Goal: Navigation & Orientation: Understand site structure

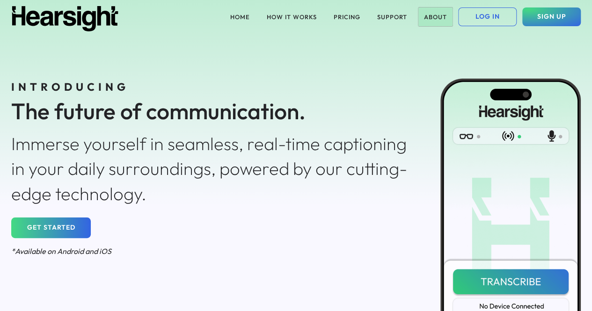
click at [436, 15] on button "ABOUT" at bounding box center [435, 16] width 34 height 19
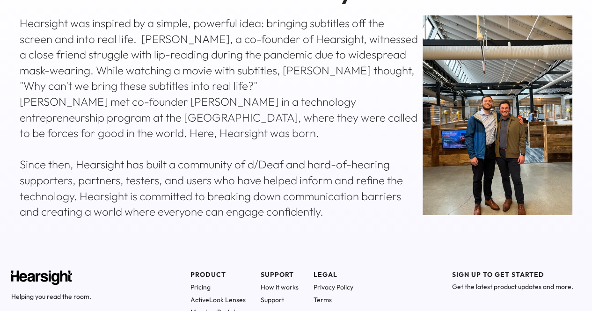
scroll to position [457, 0]
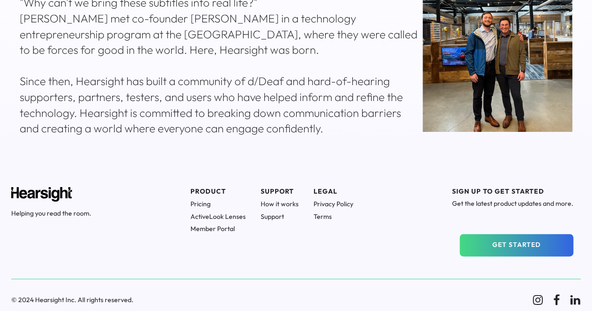
click at [204, 204] on h1 "Pricing" at bounding box center [217, 204] width 55 height 8
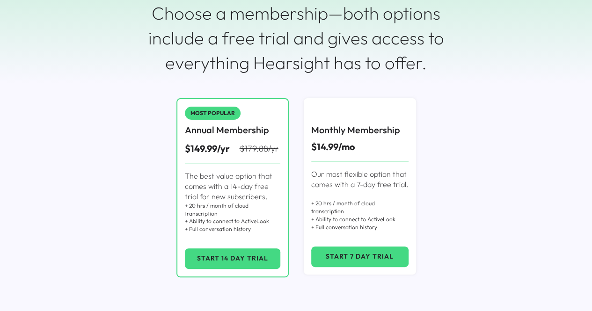
scroll to position [295, 0]
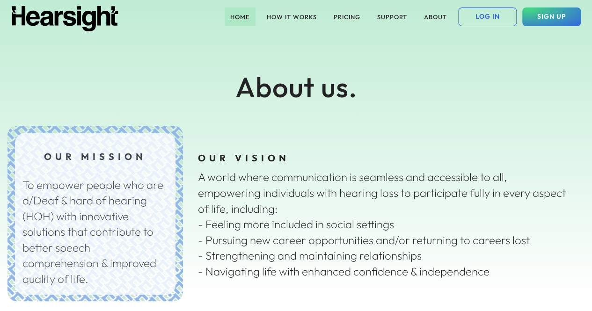
click at [240, 15] on button "HOME" at bounding box center [240, 16] width 31 height 19
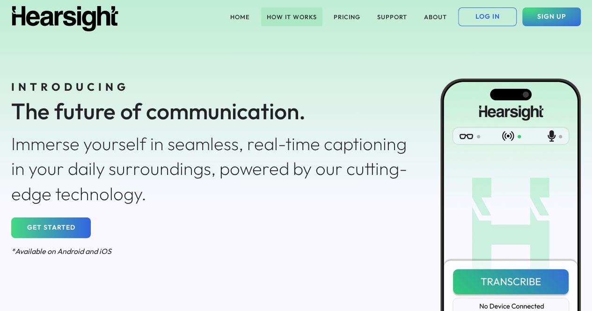
click at [284, 19] on button "HOW IT WORKS" at bounding box center [291, 16] width 61 height 19
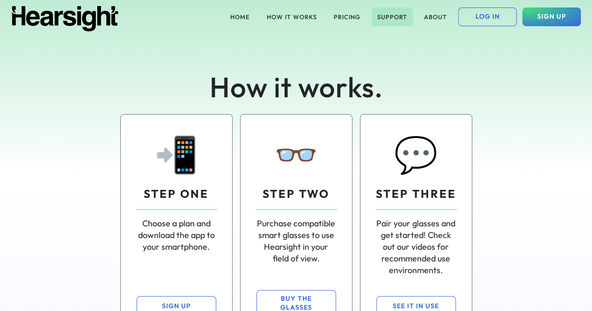
click at [392, 15] on button "SUPPORT" at bounding box center [391, 16] width 41 height 19
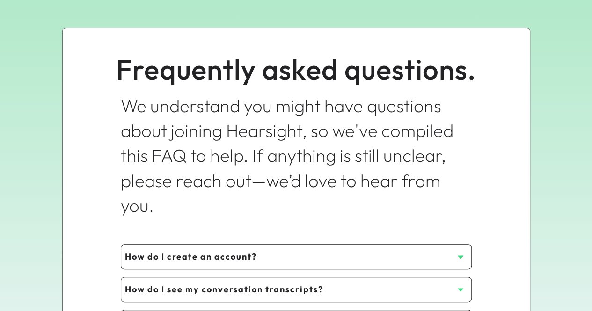
scroll to position [31, 0]
